Goal: Find specific page/section: Find specific page/section

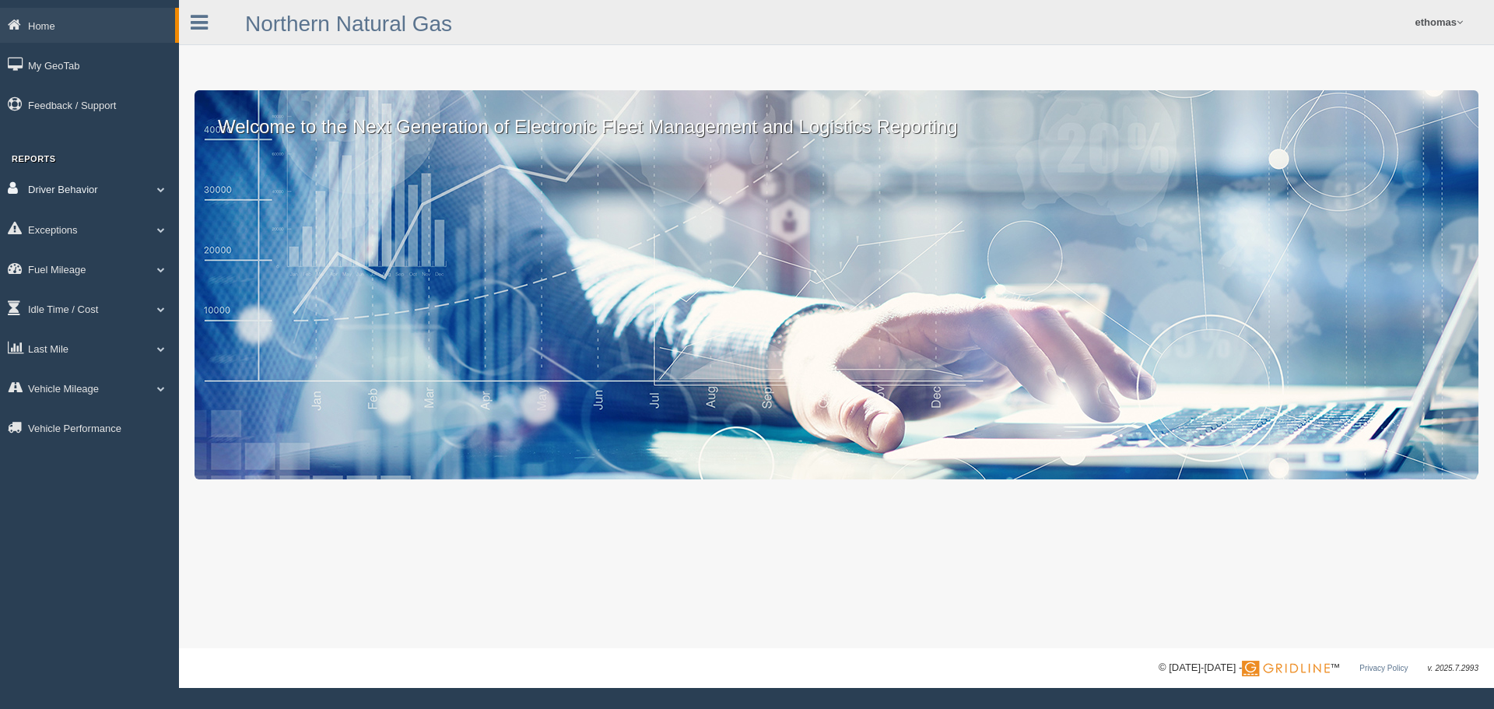
click at [163, 188] on span at bounding box center [161, 189] width 20 height 8
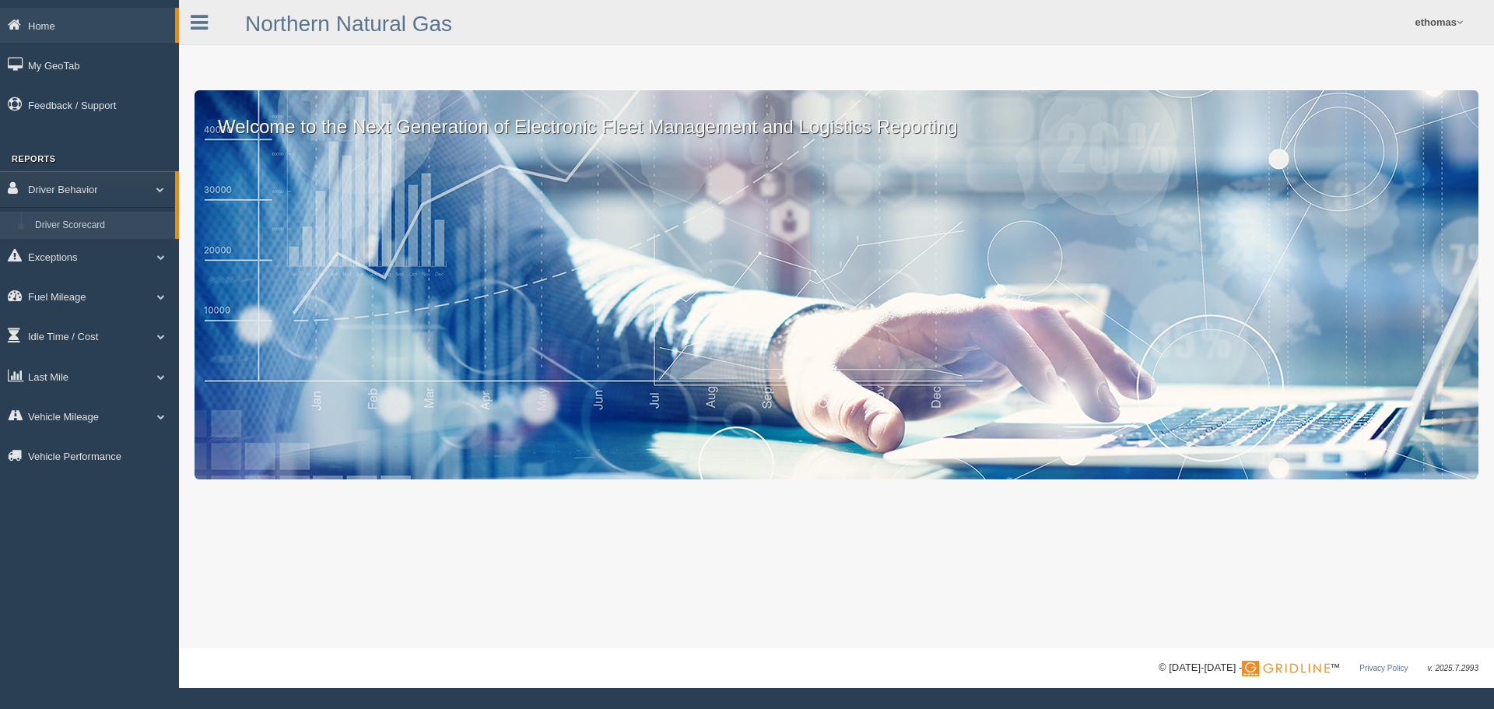
click at [94, 222] on link "Driver Scorecard" at bounding box center [101, 226] width 147 height 28
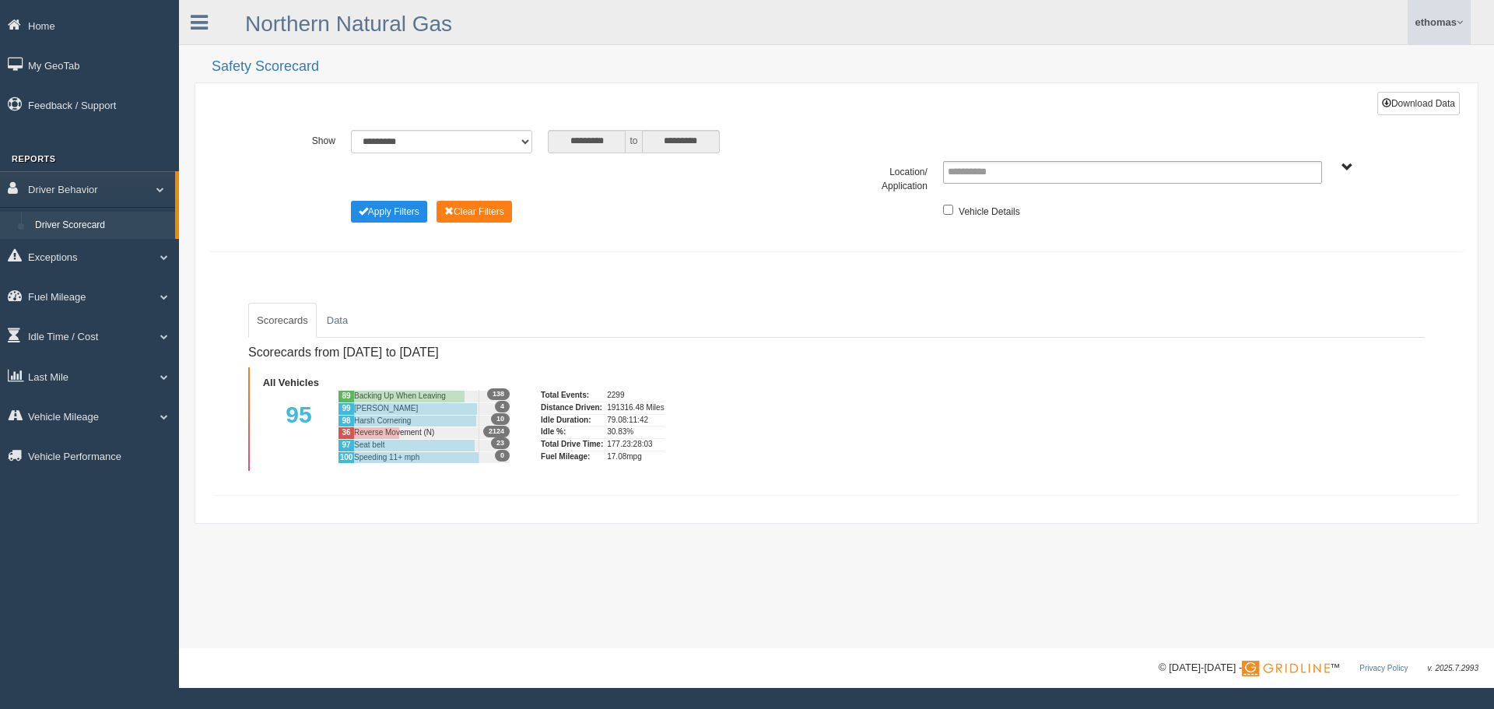
click at [1459, 22] on span at bounding box center [1460, 22] width 6 height 10
click at [1316, 89] on link "Log Off" at bounding box center [1386, 93] width 170 height 32
